Goal: Browse casually: Explore the website without a specific task or goal

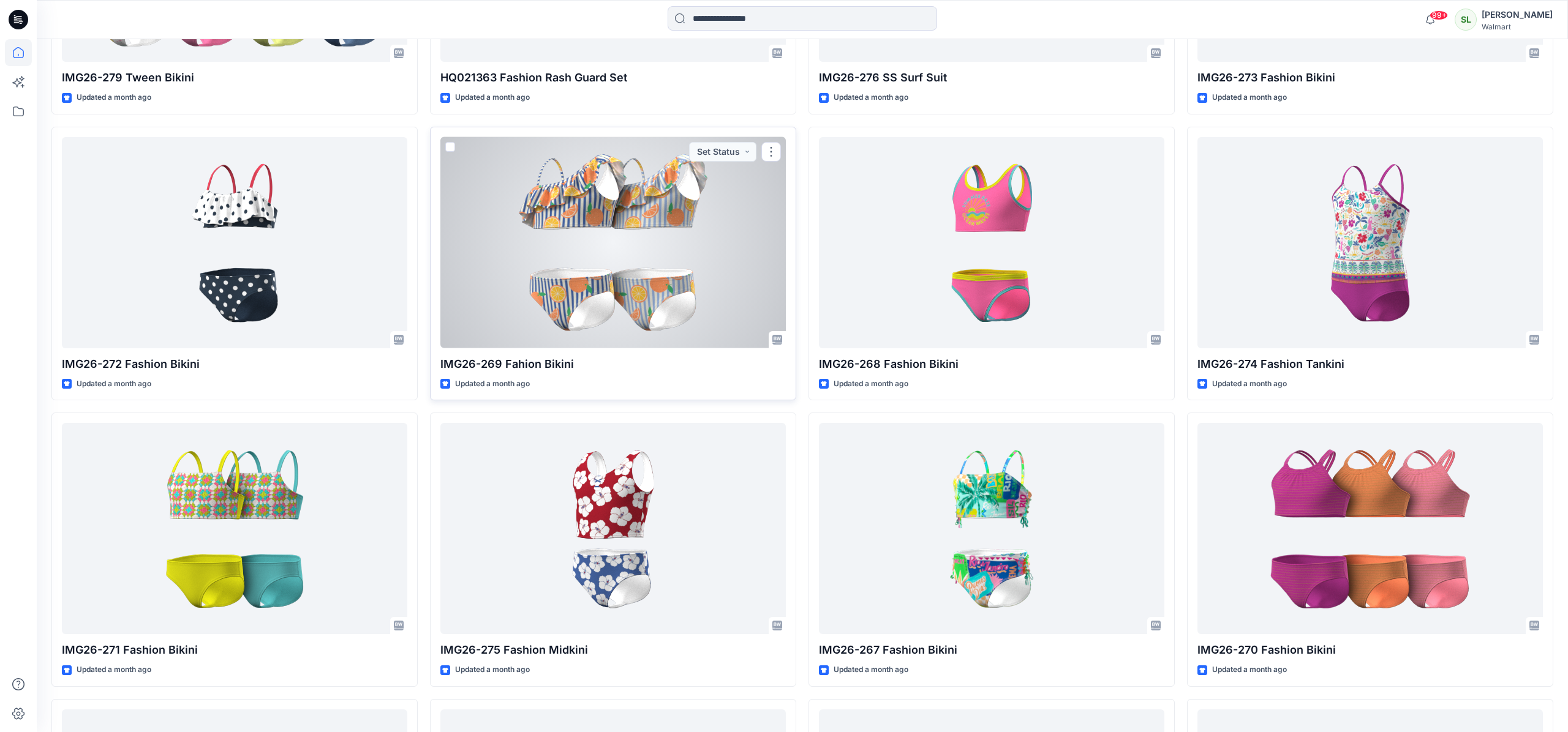
scroll to position [1300, 0]
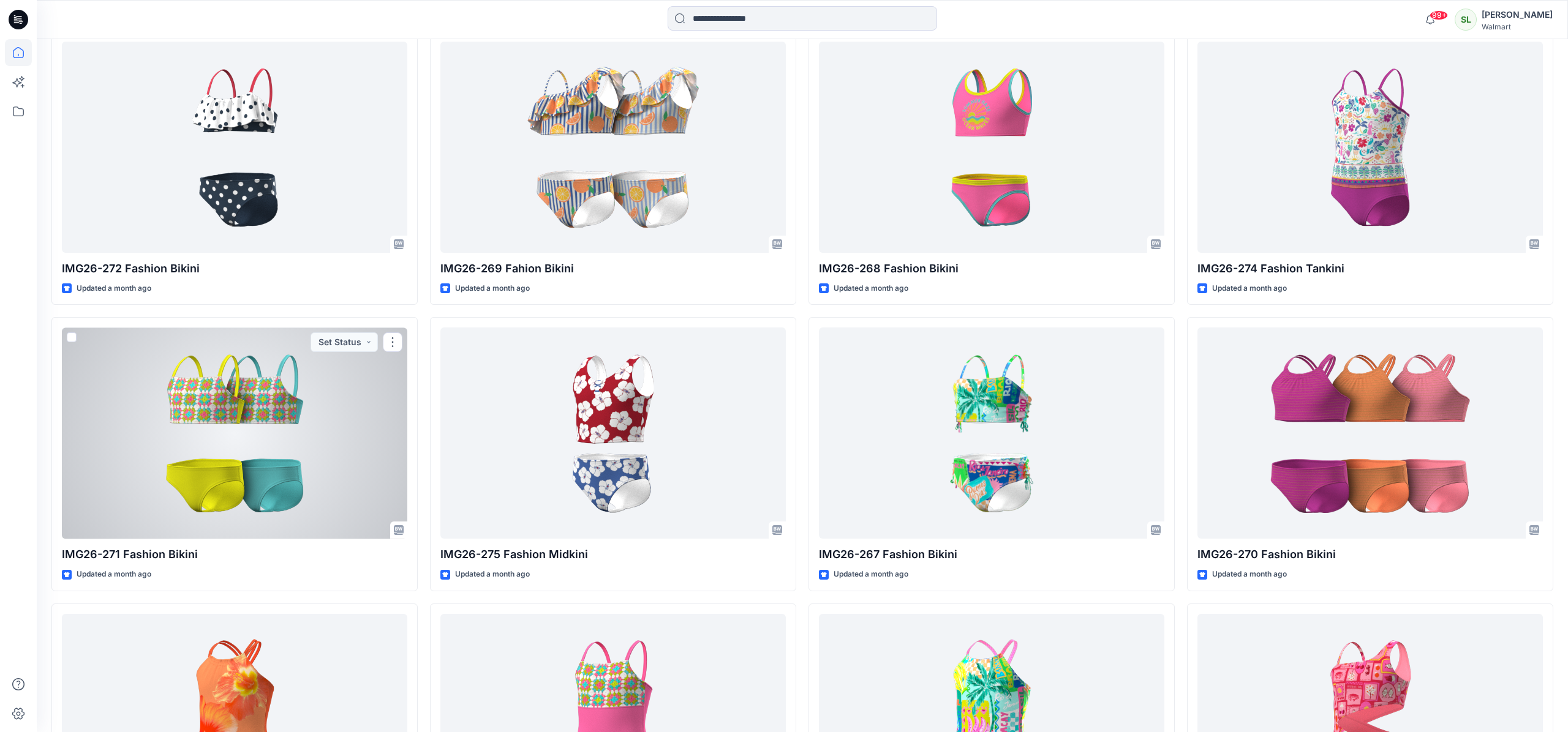
click at [249, 491] on div at bounding box center [234, 432] width 346 height 211
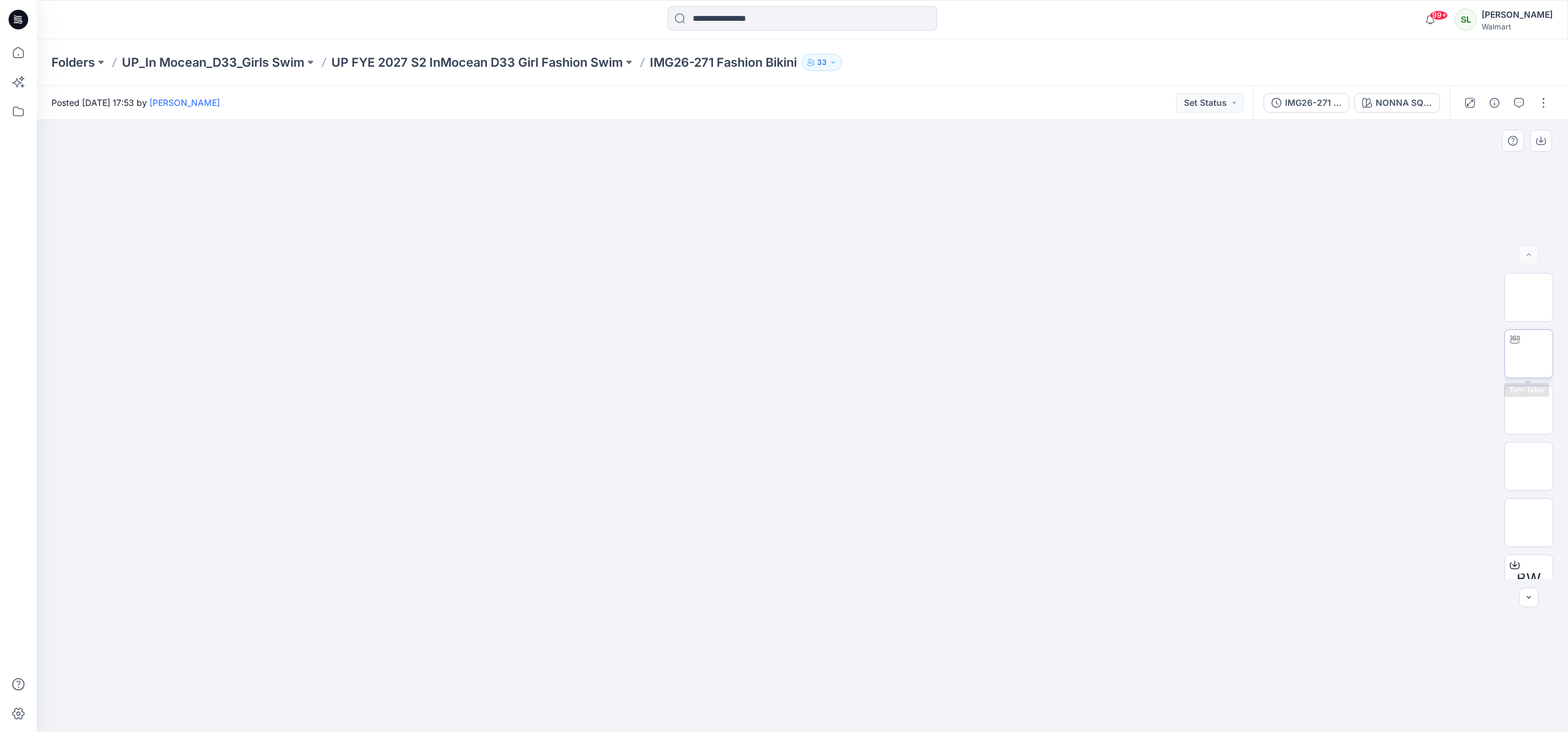
click at [1529, 354] on img at bounding box center [1529, 354] width 0 height 0
click at [788, 479] on div at bounding box center [802, 426] width 1531 height 612
drag, startPoint x: 816, startPoint y: 578, endPoint x: 808, endPoint y: 668, distance: 90.4
click at [815, 581] on div at bounding box center [802, 426] width 1531 height 612
drag, startPoint x: 811, startPoint y: 688, endPoint x: 807, endPoint y: 678, distance: 10.8
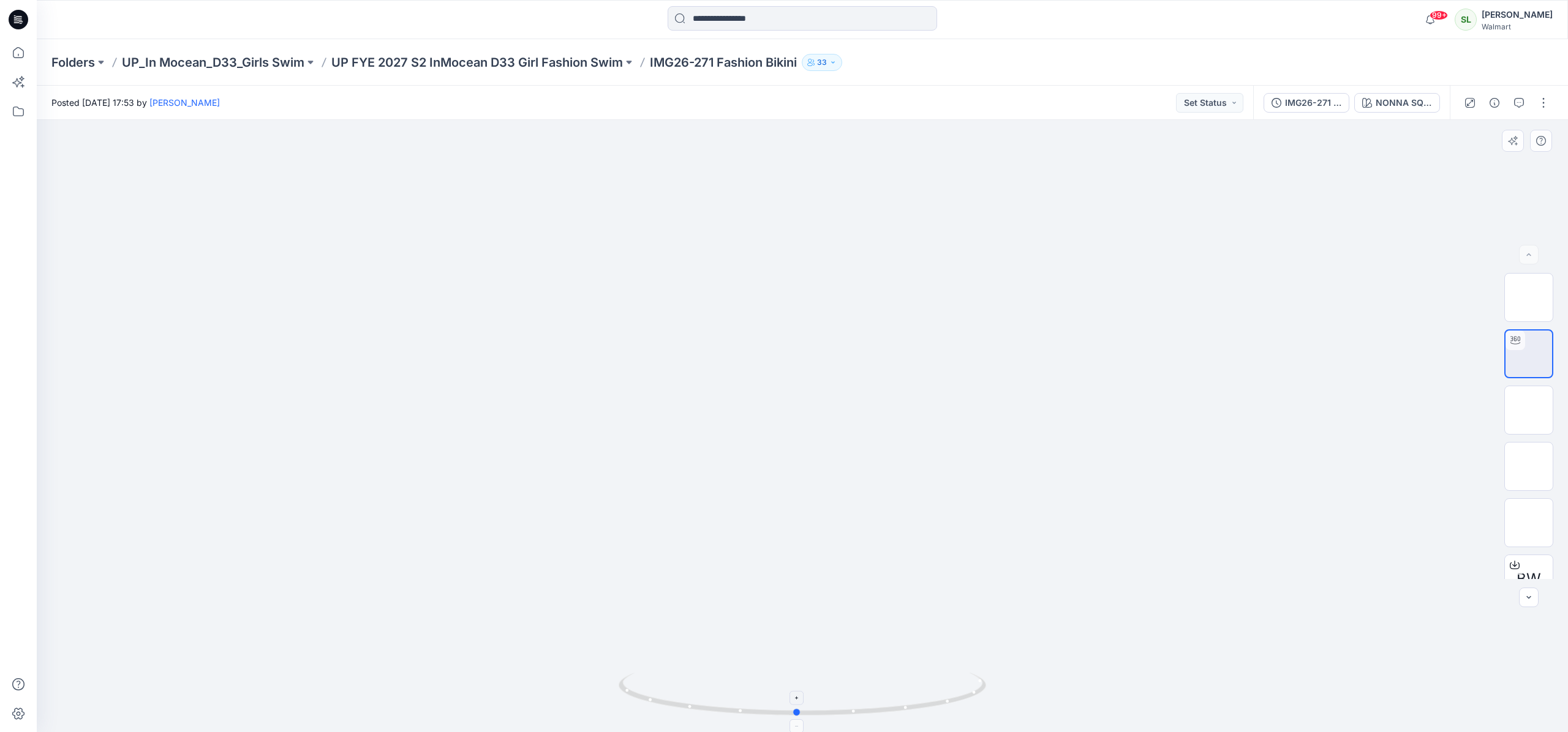
click at [807, 678] on icon at bounding box center [803, 695] width 370 height 45
click at [792, 701] on div at bounding box center [797, 698] width 14 height 14
click at [796, 699] on icon at bounding box center [797, 698] width 7 height 7
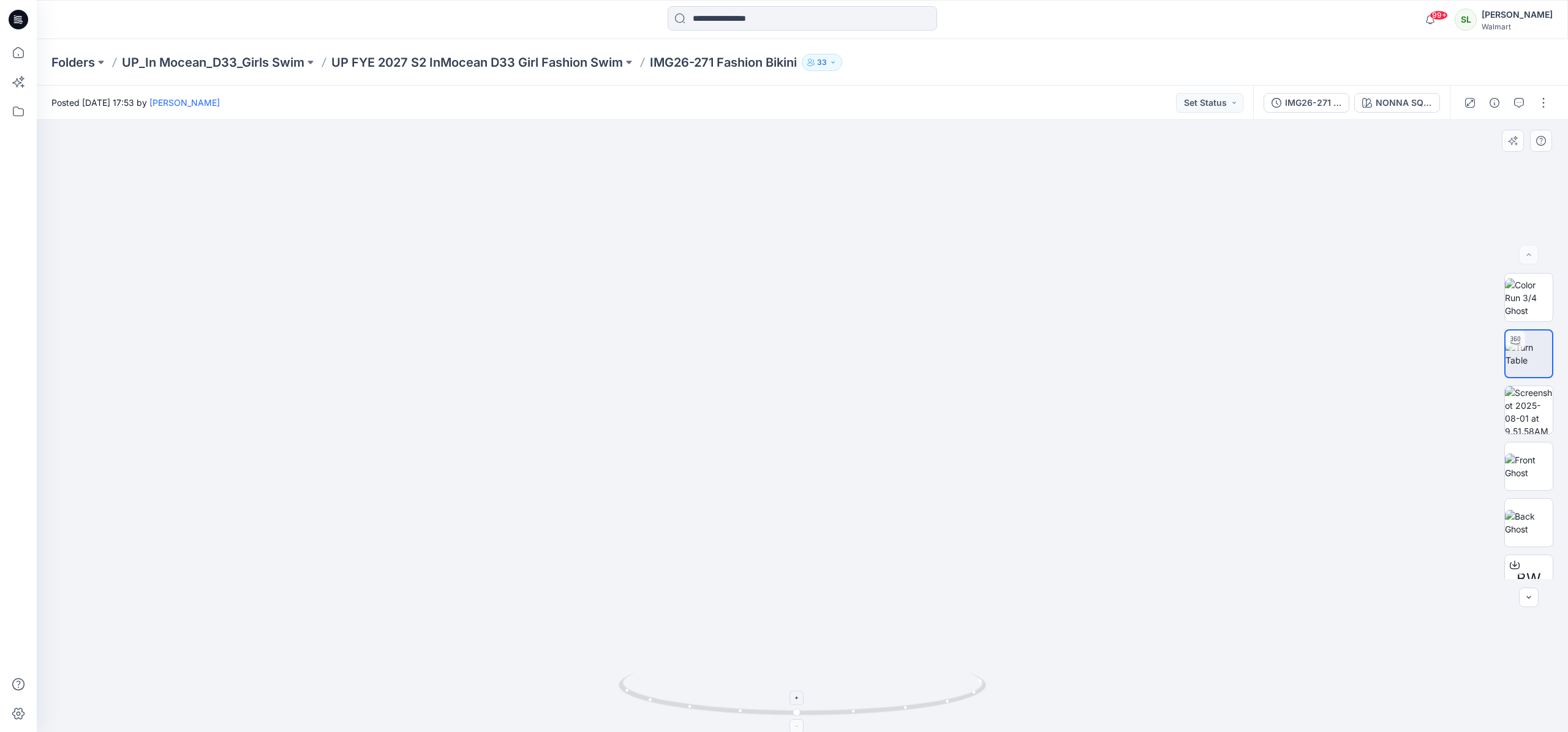
click at [796, 699] on icon at bounding box center [797, 698] width 7 height 7
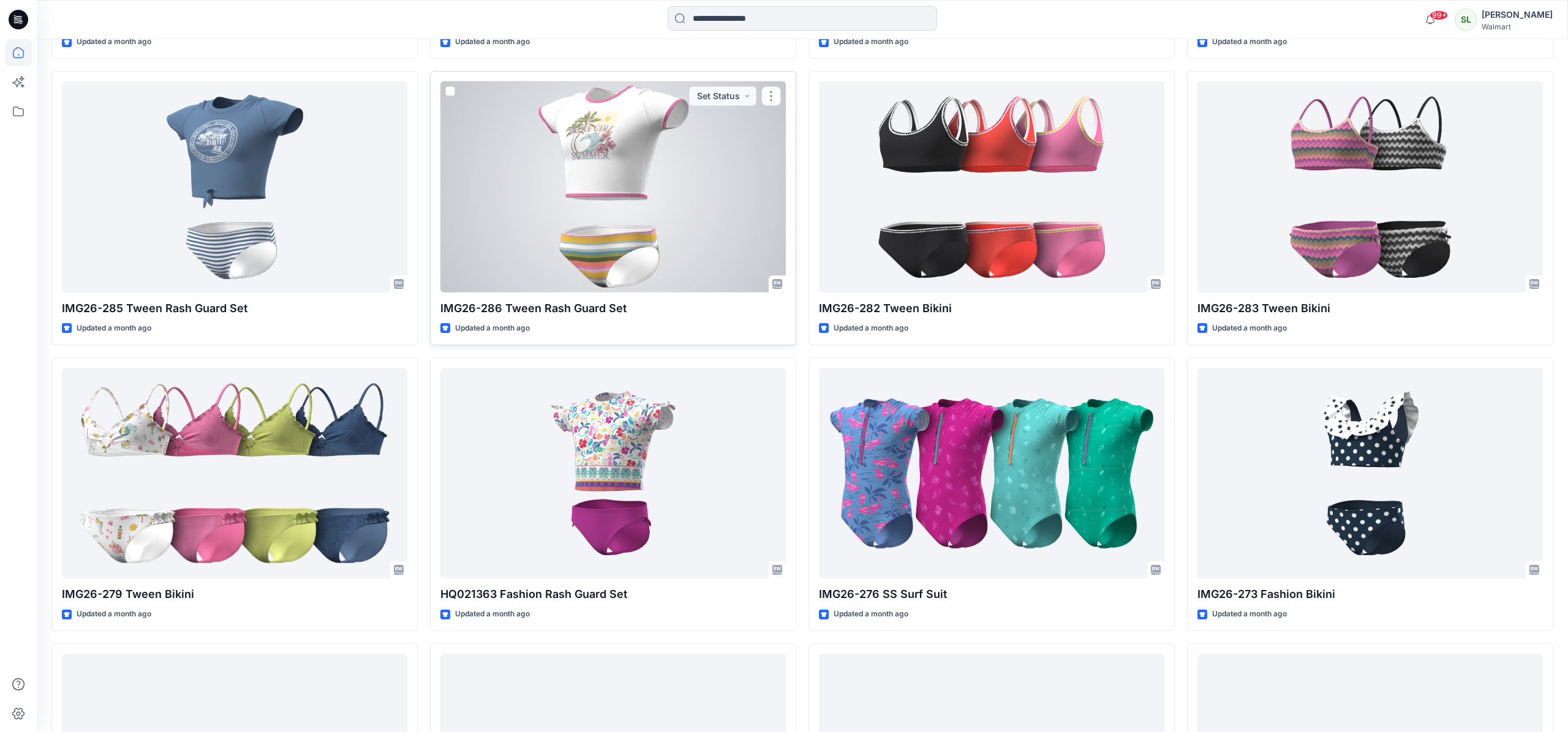
scroll to position [688, 0]
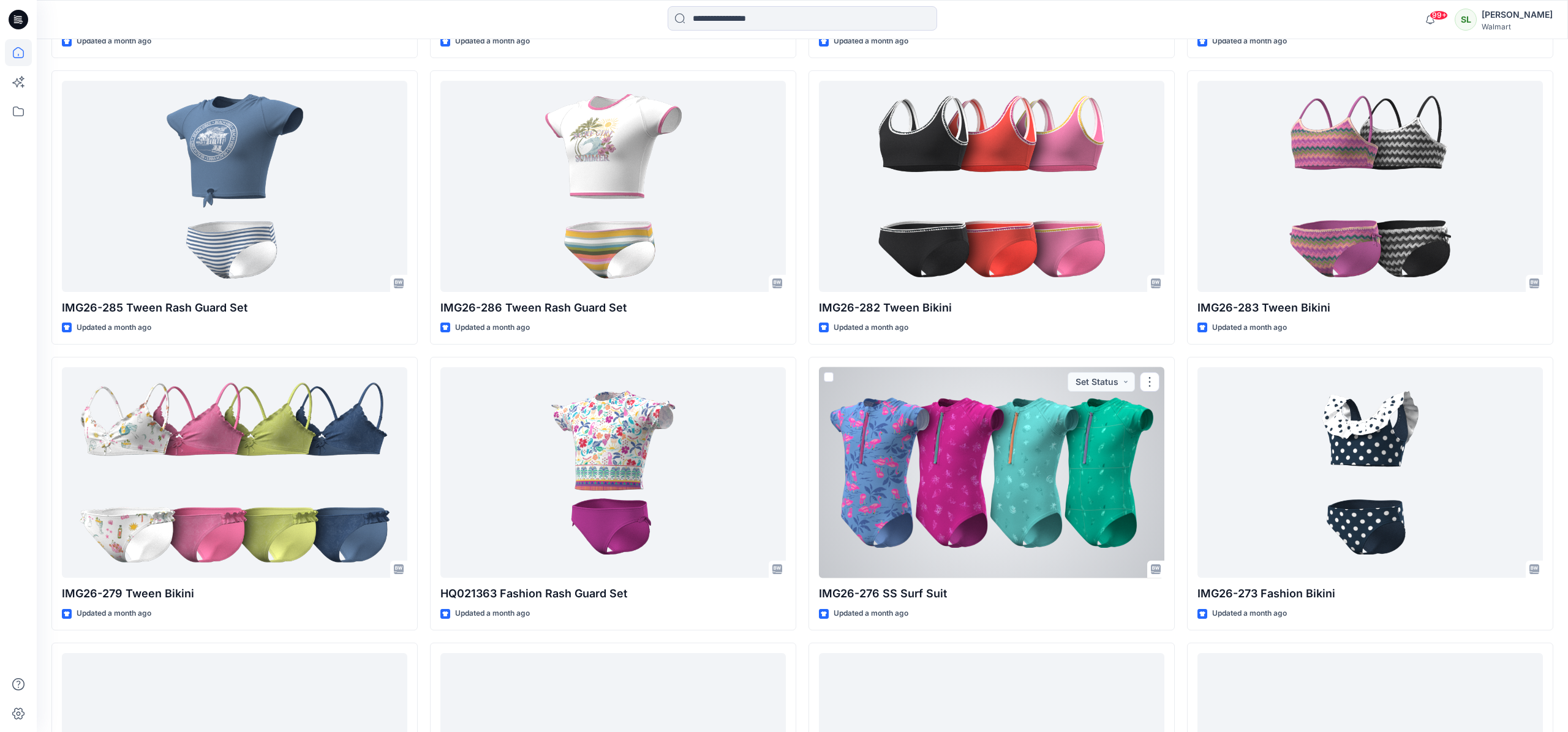
click at [942, 480] on div at bounding box center [991, 472] width 346 height 211
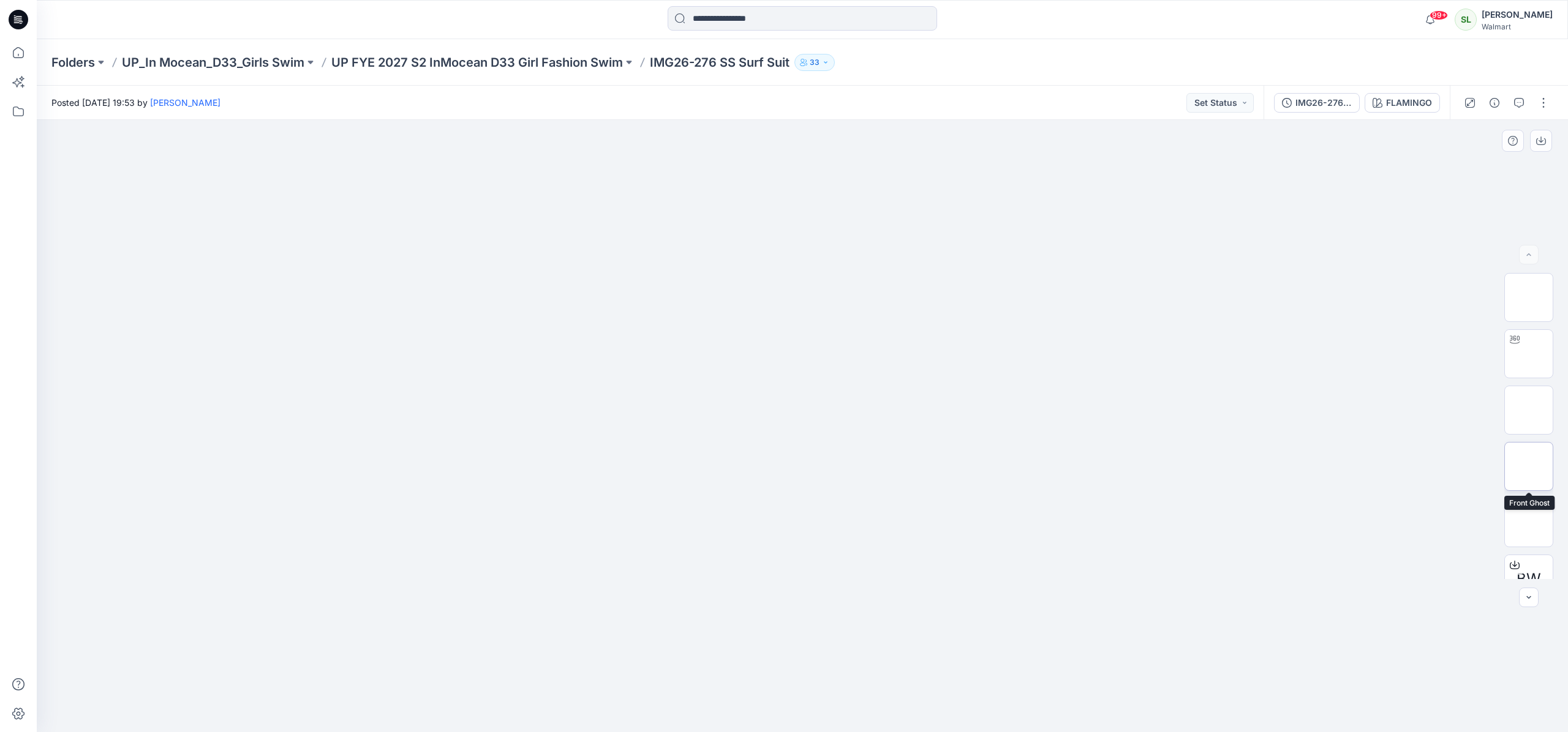
click at [1529, 466] on img at bounding box center [1529, 466] width 0 height 0
click at [1529, 354] on img at bounding box center [1529, 354] width 0 height 0
